Goal: Find contact information

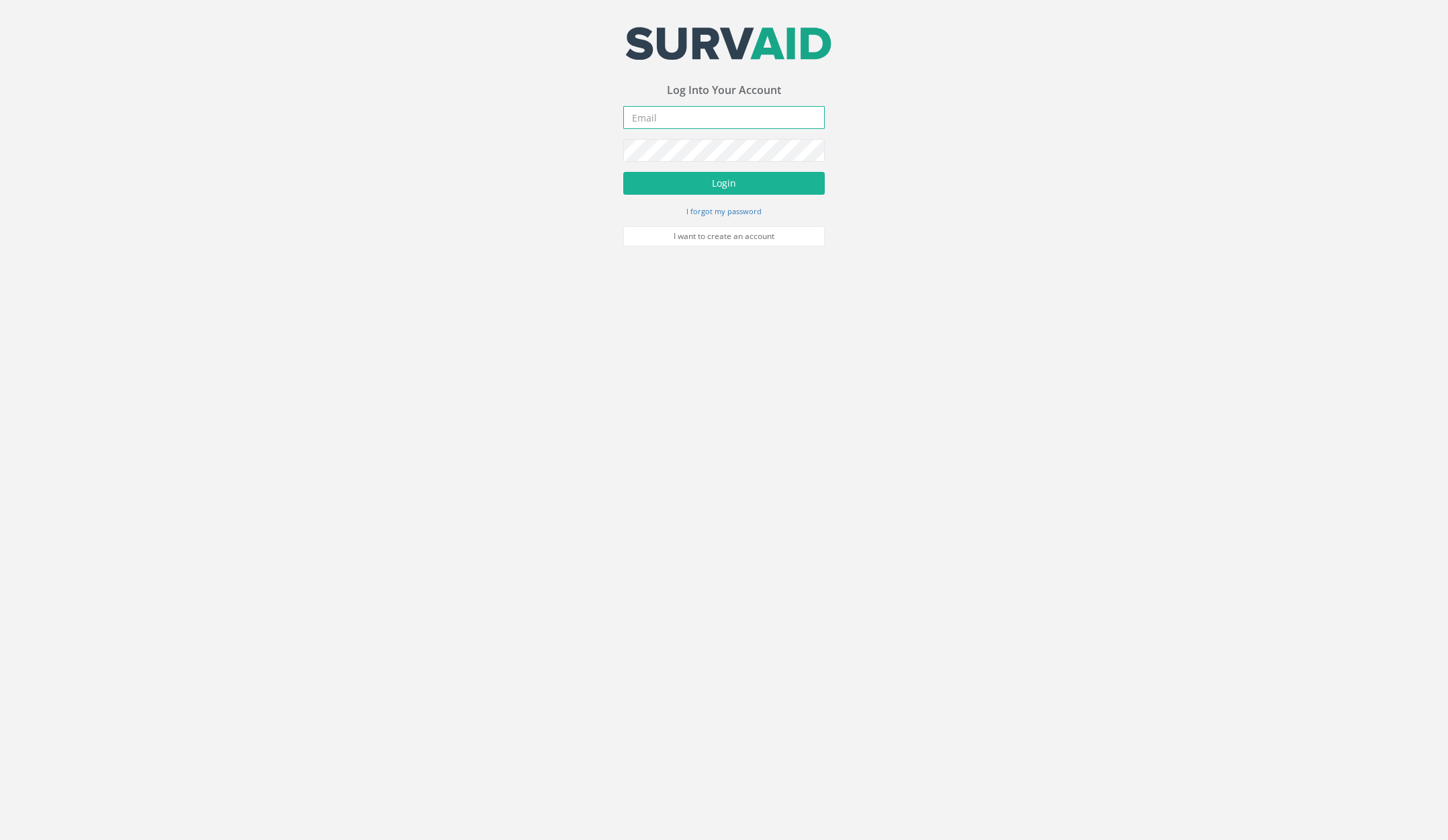
click at [663, 117] on input "email" at bounding box center [724, 117] width 201 height 23
type input "[PERSON_NAME][EMAIL_ADDRESS][PERSON_NAME][DOMAIN_NAME]"
click at [624, 172] on button "Login" at bounding box center [724, 184] width 201 height 23
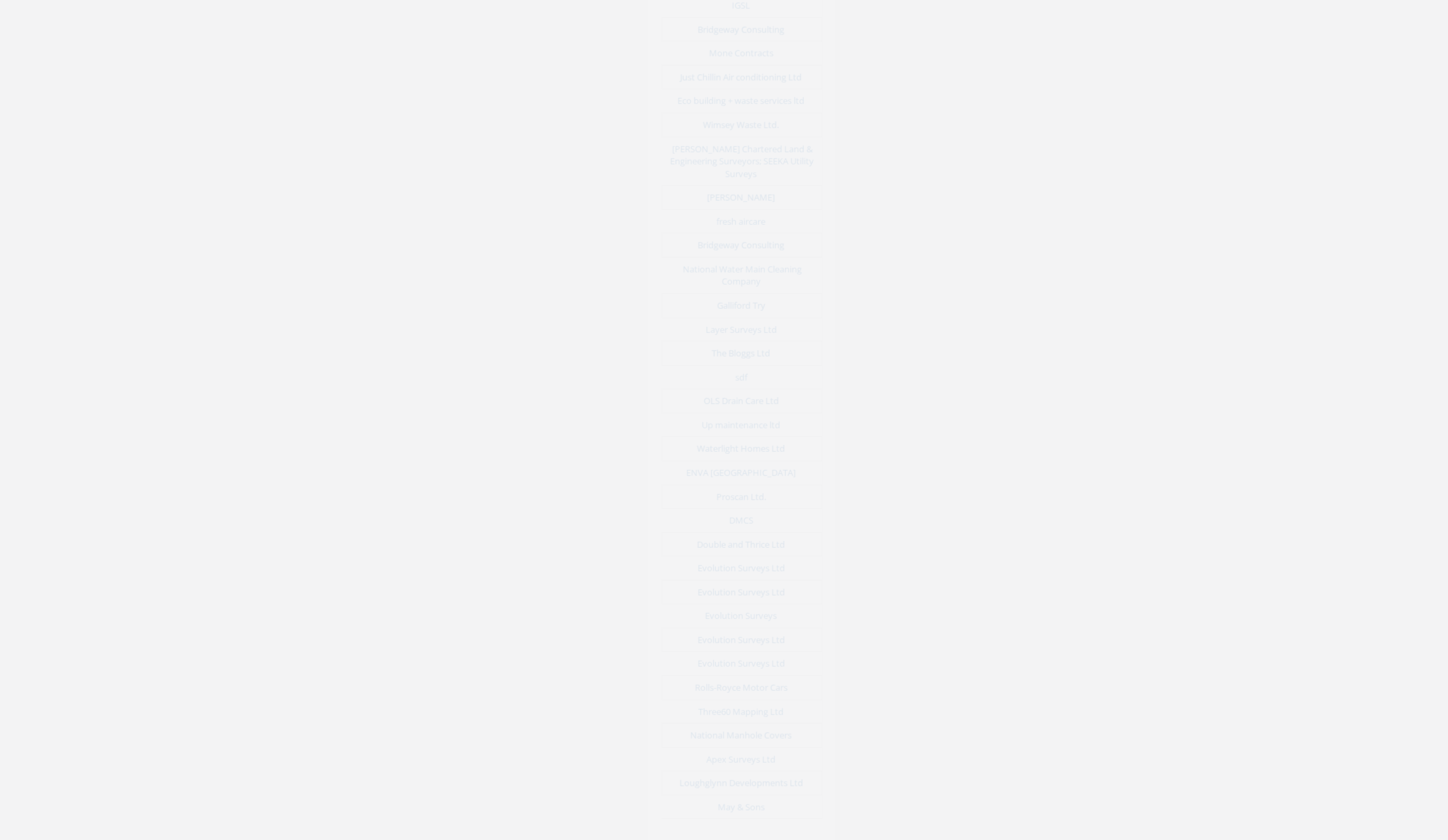
scroll to position [6547, 0]
click at [738, 676] on link "May & Sons" at bounding box center [723, 682] width 47 height 12
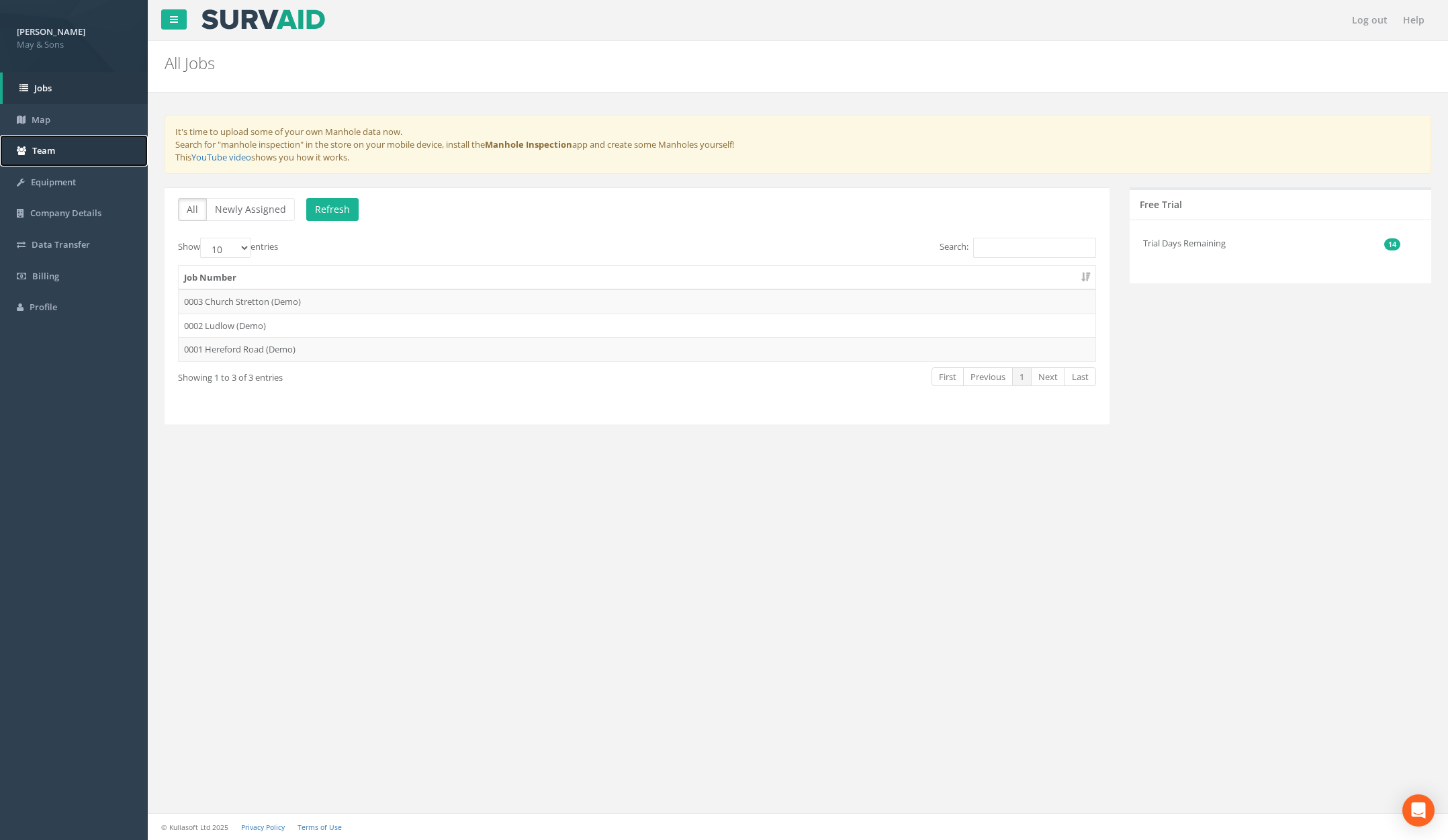
click at [55, 156] on link "Team" at bounding box center [73, 151] width 148 height 32
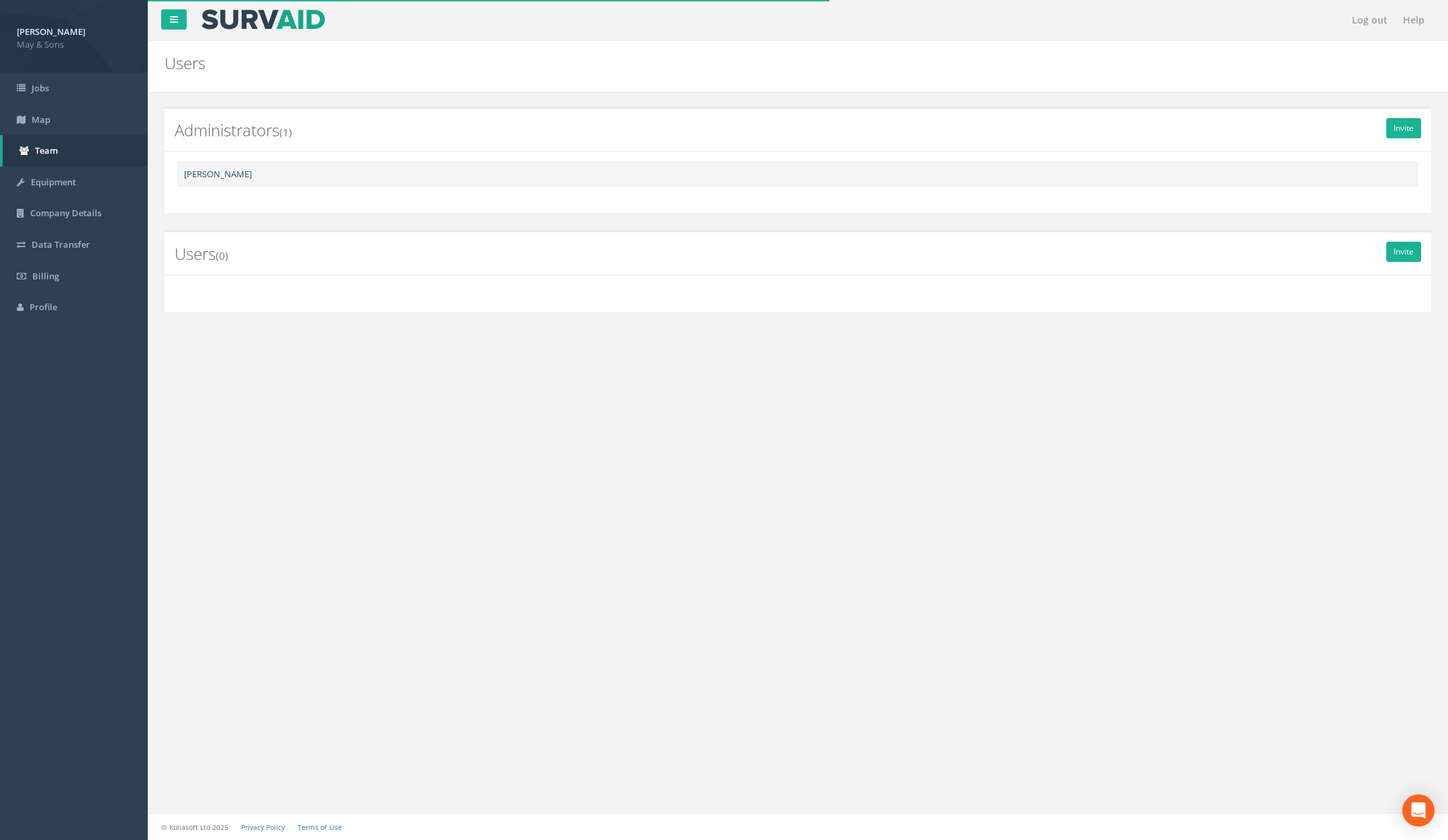
click at [212, 172] on link "[PERSON_NAME]" at bounding box center [217, 174] width 68 height 12
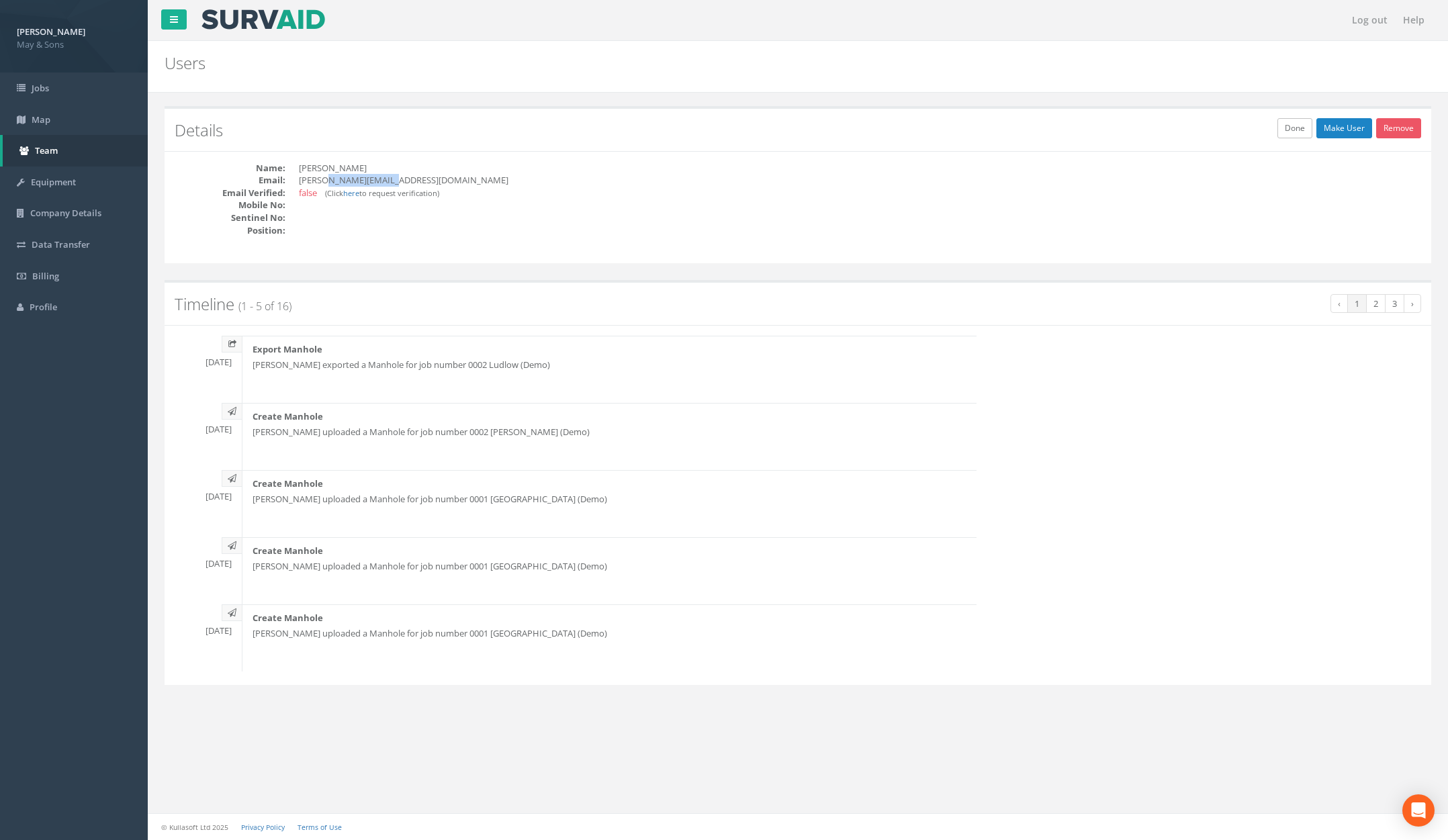
drag, startPoint x: 328, startPoint y: 181, endPoint x: 397, endPoint y: 181, distance: 69.0
click at [397, 181] on dd "[PERSON_NAME][EMAIL_ADDRESS][DOMAIN_NAME]" at bounding box center [543, 180] width 489 height 12
copy dd "[DOMAIN_NAME]"
click at [421, 185] on dd "[PERSON_NAME][EMAIL_ADDRESS][DOMAIN_NAME]" at bounding box center [543, 180] width 489 height 12
drag, startPoint x: 401, startPoint y: 183, endPoint x: 372, endPoint y: 231, distance: 56.1
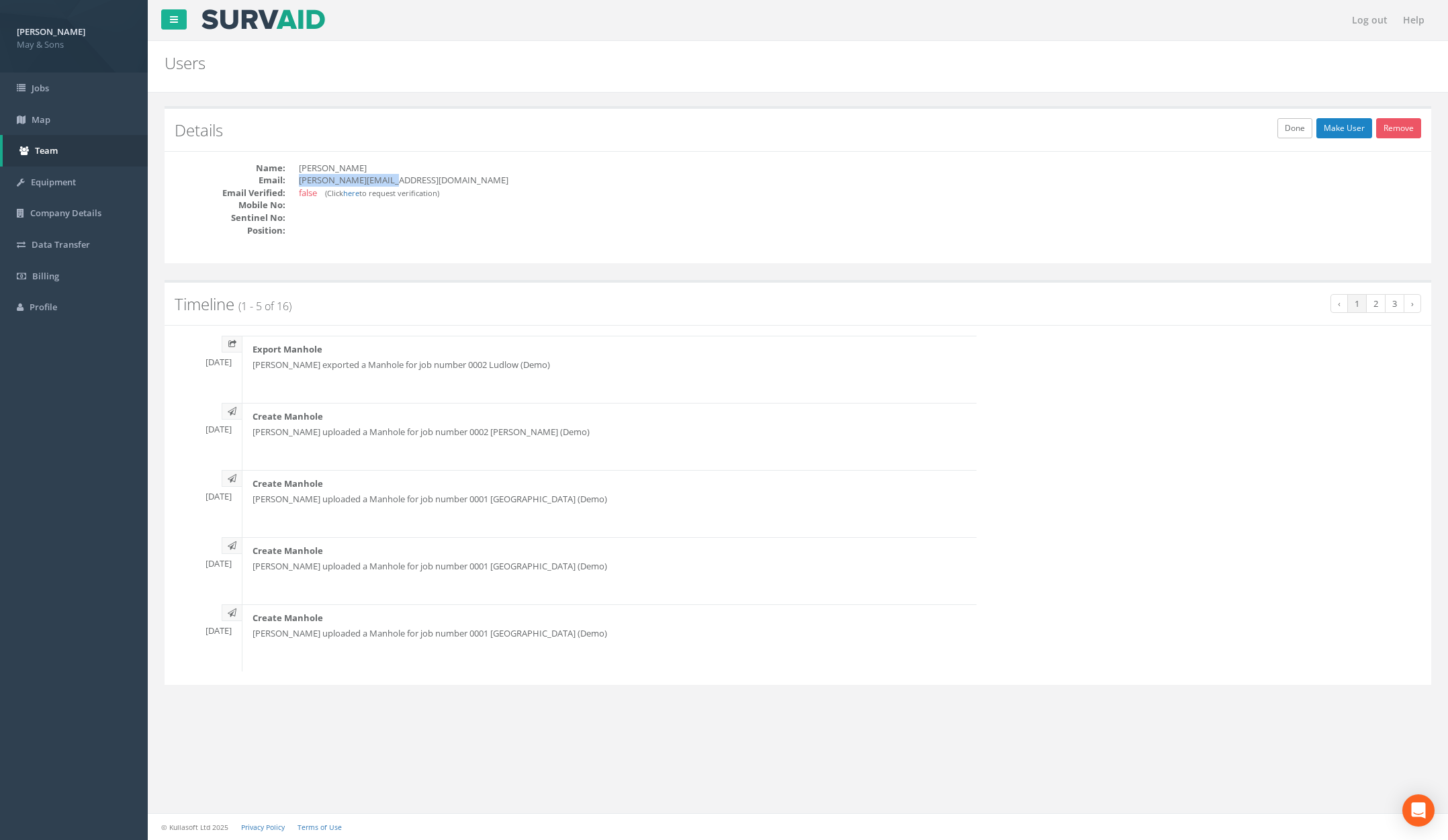
click at [300, 184] on dd "[PERSON_NAME][EMAIL_ADDRESS][DOMAIN_NAME]" at bounding box center [543, 180] width 489 height 12
copy dd "[PERSON_NAME][EMAIL_ADDRESS][DOMAIN_NAME]"
click at [335, 172] on dd "[PERSON_NAME]" at bounding box center [543, 168] width 489 height 12
drag, startPoint x: 318, startPoint y: 180, endPoint x: 299, endPoint y: 182, distance: 19.1
click at [299, 182] on dd "[PERSON_NAME][EMAIL_ADDRESS][DOMAIN_NAME]" at bounding box center [543, 180] width 489 height 12
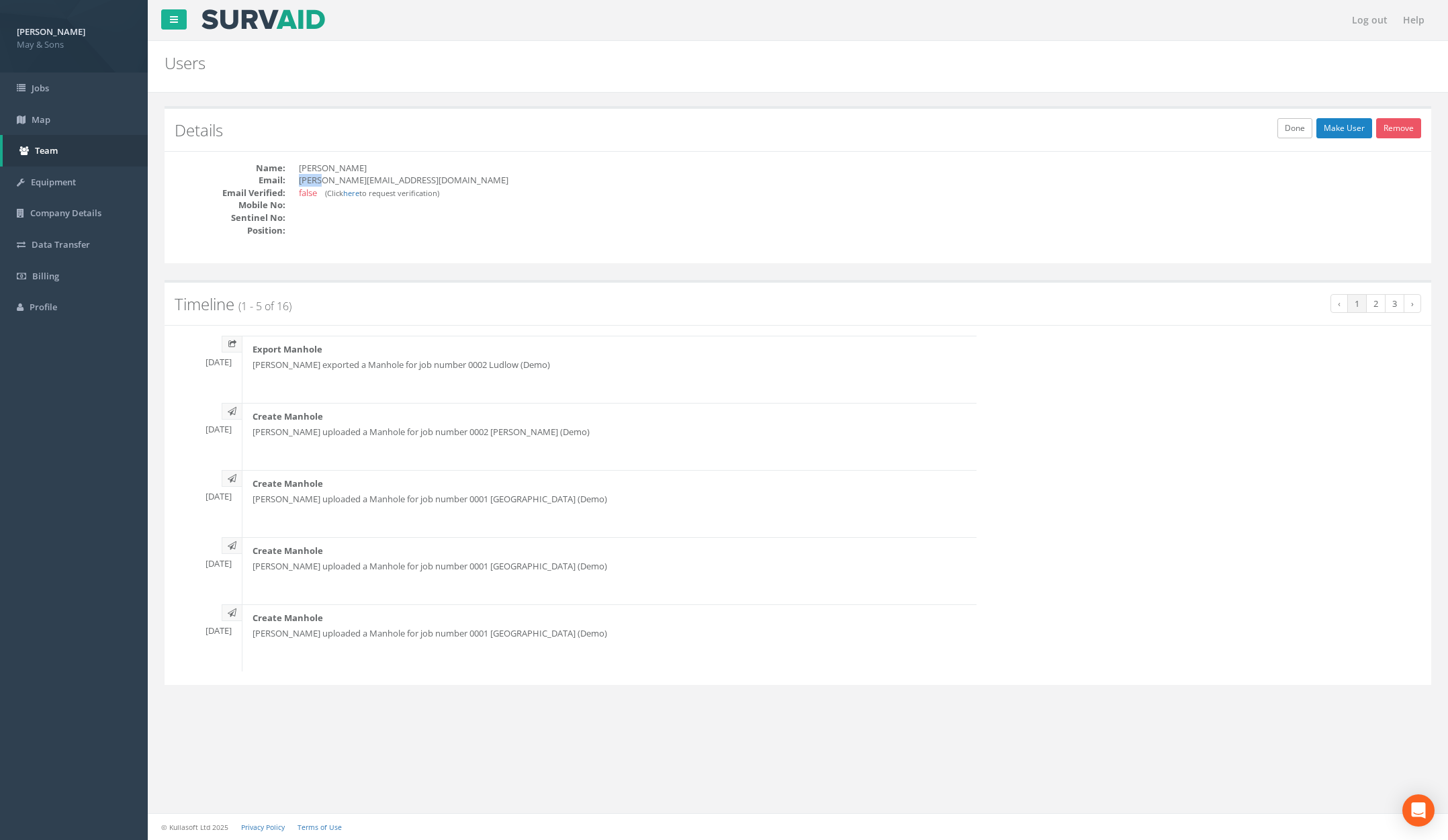
copy dd "[PERSON_NAME]"
